Goal: Task Accomplishment & Management: Manage account settings

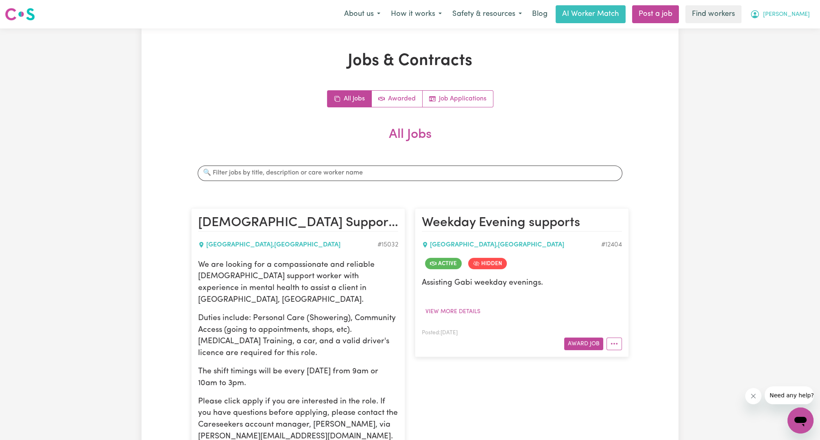
click at [807, 17] on span "[PERSON_NAME]" at bounding box center [786, 14] width 47 height 9
click at [795, 41] on link "Logout" at bounding box center [782, 46] width 64 height 15
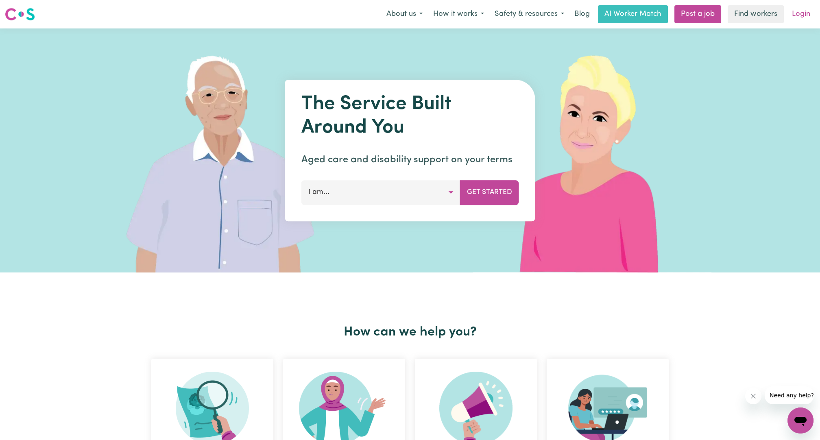
click at [800, 15] on link "Login" at bounding box center [801, 14] width 28 height 18
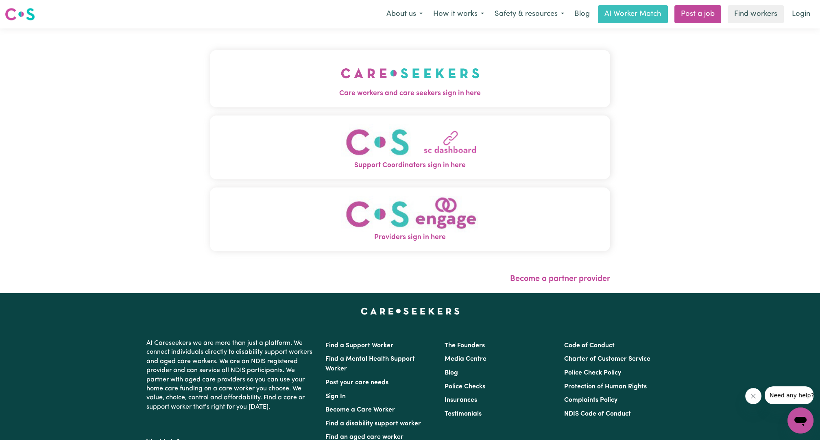
click at [343, 81] on img "Care workers and care seekers sign in here" at bounding box center [410, 73] width 139 height 30
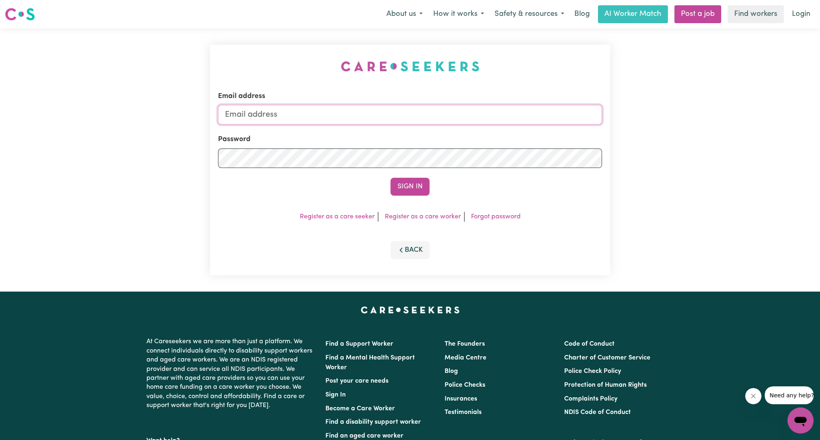
click at [397, 116] on input "Email address" at bounding box center [410, 115] width 384 height 20
drag, startPoint x: 267, startPoint y: 116, endPoint x: 427, endPoint y: 129, distance: 160.3
click at [426, 129] on form "Email address [EMAIL_ADDRESS][PERSON_NAME][DOMAIN_NAME] Password Sign In" at bounding box center [410, 143] width 384 height 105
type input "superuser~[EMAIL_ADDRESS][DOMAIN_NAME]"
click at [408, 184] on button "Sign In" at bounding box center [409, 187] width 39 height 18
